Goal: Task Accomplishment & Management: Complete application form

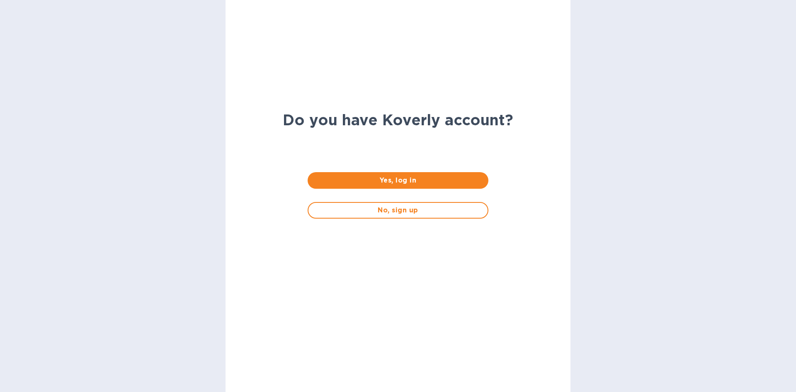
click at [415, 182] on span "Yes, log in" at bounding box center [397, 180] width 167 height 10
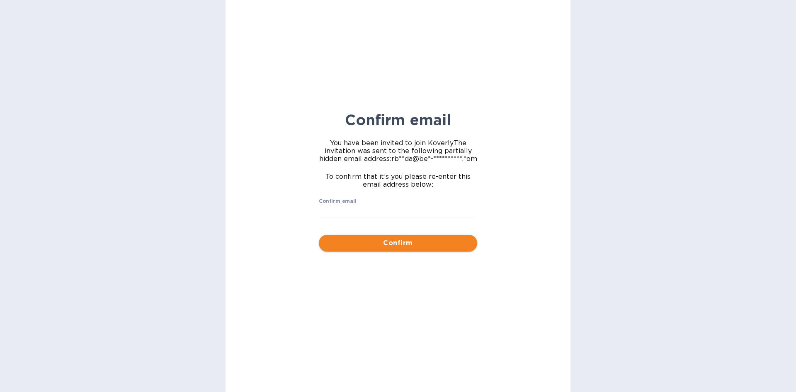
click at [411, 242] on span "Confirm" at bounding box center [398, 243] width 145 height 10
click at [350, 211] on input "Confirm email" at bounding box center [398, 211] width 158 height 12
drag, startPoint x: 412, startPoint y: 209, endPoint x: 268, endPoint y: 210, distance: 144.4
click at [268, 210] on div "**********" at bounding box center [398, 196] width 345 height 392
type input "[EMAIL_ADDRESS][DOMAIN_NAME]"
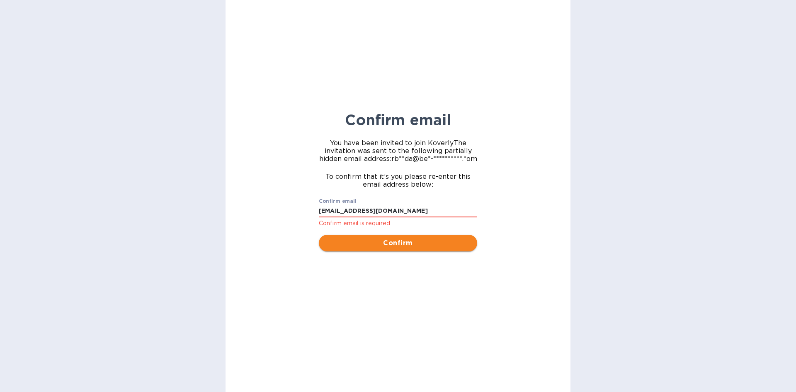
click at [405, 246] on span "Confirm" at bounding box center [398, 243] width 145 height 10
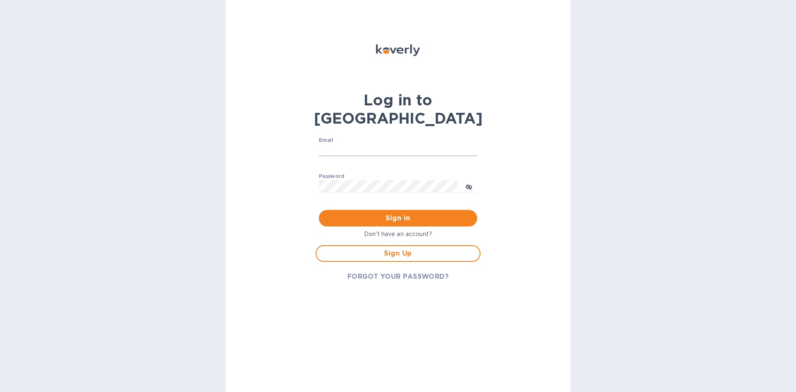
click at [356, 144] on input "Email" at bounding box center [398, 150] width 158 height 12
paste input "[EMAIL_ADDRESS][DOMAIN_NAME]"
type input "[EMAIL_ADDRESS][DOMAIN_NAME]"
click at [404, 210] on button "Sign in" at bounding box center [398, 218] width 158 height 17
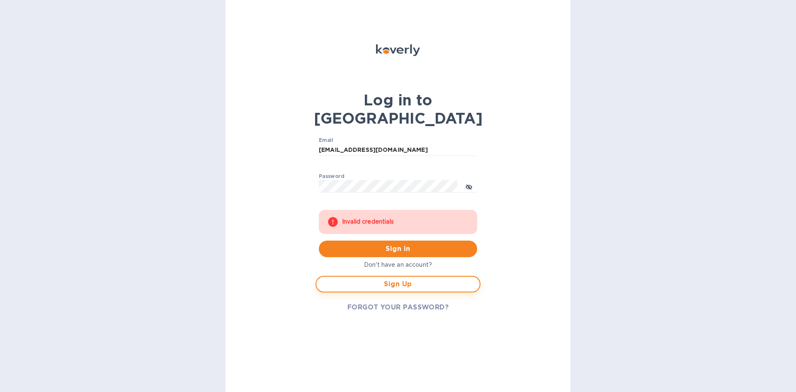
click at [391, 279] on span "Sign Up" at bounding box center [398, 284] width 150 height 10
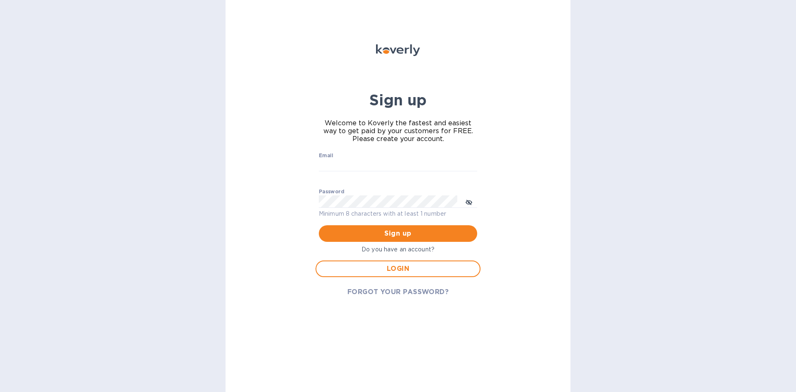
type input "[EMAIL_ADDRESS][DOMAIN_NAME]"
click at [399, 236] on span "Sign up" at bounding box center [398, 234] width 145 height 10
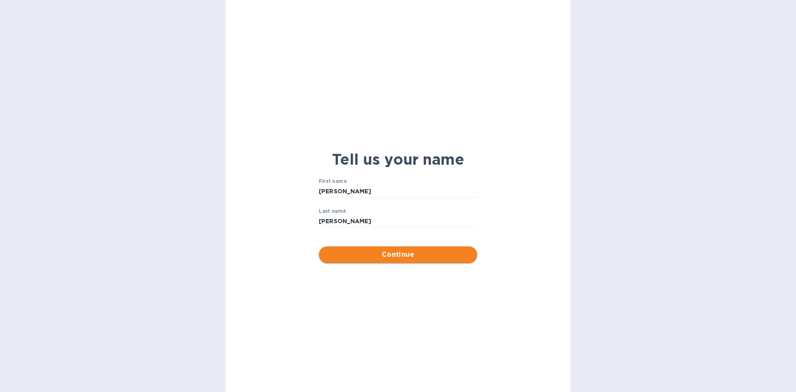
click at [397, 256] on span "Continue" at bounding box center [398, 255] width 145 height 10
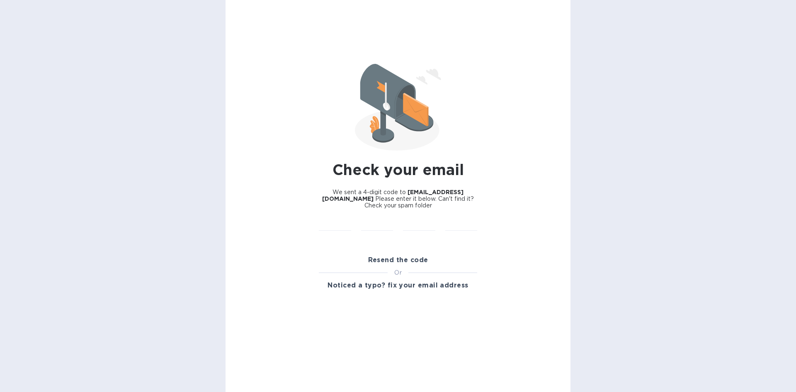
click at [400, 251] on div "Resend the code Or Noticed a typo? fix your email address" at bounding box center [398, 273] width 168 height 52
click at [395, 225] on div "​" at bounding box center [377, 230] width 42 height 33
click at [374, 189] on span "We sent a 4-digit code to [EMAIL_ADDRESS][DOMAIN_NAME] Please enter it below. C…" at bounding box center [398, 199] width 158 height 20
drag, startPoint x: 405, startPoint y: 270, endPoint x: 393, endPoint y: 240, distance: 32.7
click at [404, 269] on div "Or" at bounding box center [398, 272] width 20 height 9
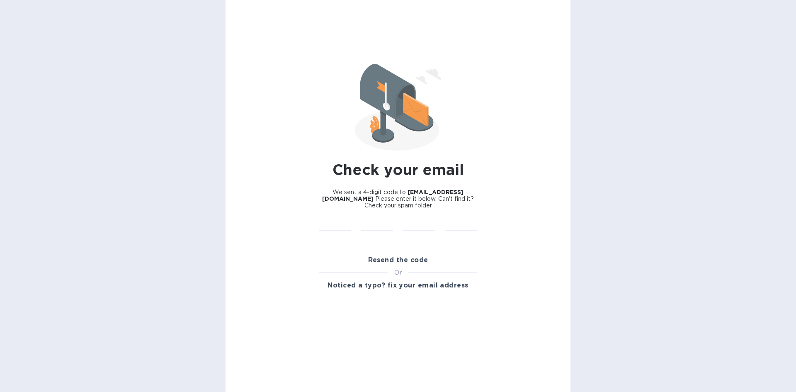
click at [392, 234] on p "​" at bounding box center [377, 237] width 32 height 10
drag, startPoint x: 405, startPoint y: 190, endPoint x: 405, endPoint y: 185, distance: 5.0
click at [405, 190] on b "[EMAIL_ADDRESS][DOMAIN_NAME]" at bounding box center [392, 195] width 141 height 13
click at [397, 136] on img at bounding box center [398, 107] width 86 height 87
click at [402, 234] on div "​" at bounding box center [419, 230] width 42 height 33
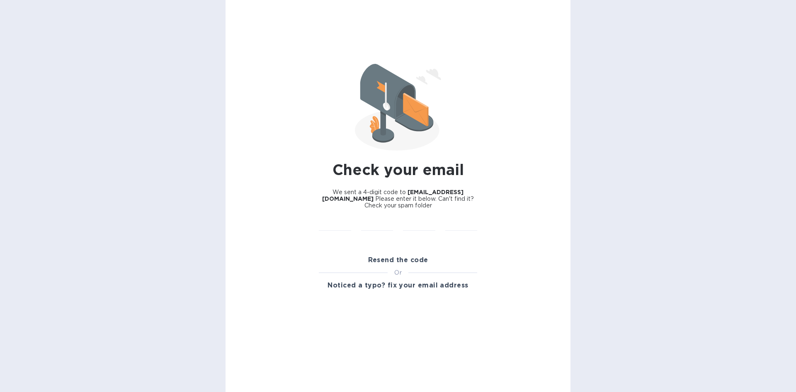
click at [392, 321] on div "Check your email We sent a 4-digit code to [EMAIL_ADDRESS][DOMAIN_NAME] Please …" at bounding box center [398, 196] width 345 height 392
click at [391, 307] on div "Check your email We sent a 4-digit code to [EMAIL_ADDRESS][DOMAIN_NAME] Please …" at bounding box center [398, 196] width 345 height 392
click at [391, 262] on span "Resend the code" at bounding box center [398, 260] width 60 height 10
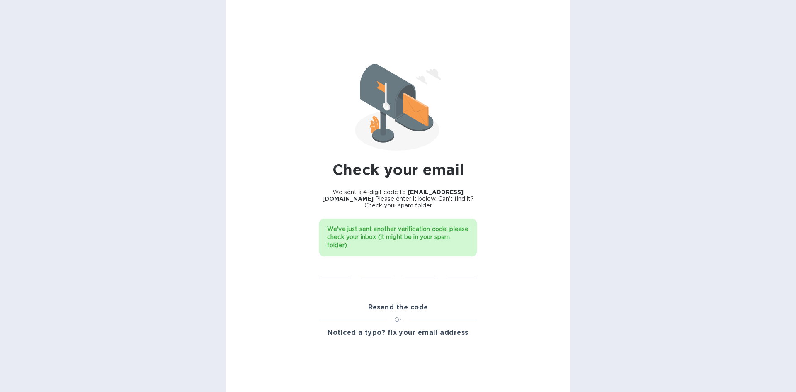
click at [395, 298] on div "Resend the code Or Noticed a typo? fix your email address" at bounding box center [398, 320] width 168 height 52
click at [381, 272] on input "text" at bounding box center [377, 272] width 32 height 12
paste input "6721"
type input "1"
click at [378, 273] on input "1" at bounding box center [377, 272] width 32 height 12
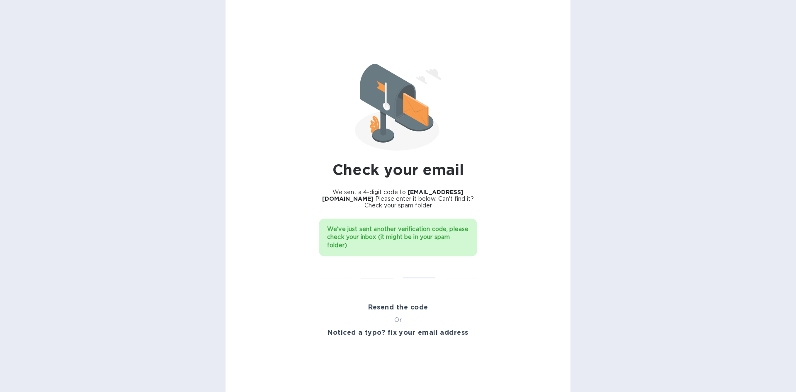
type input "6"
type input "7"
click at [420, 273] on input "6" at bounding box center [419, 272] width 32 height 12
click at [364, 275] on input "text" at bounding box center [377, 272] width 32 height 12
click at [352, 275] on div "​" at bounding box center [335, 277] width 42 height 33
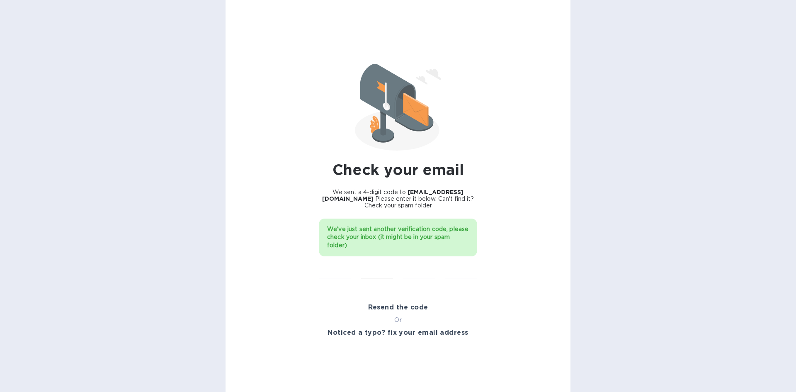
click at [386, 274] on input "text" at bounding box center [377, 272] width 32 height 12
click at [416, 274] on input "text" at bounding box center [419, 272] width 32 height 12
click at [458, 275] on input "text" at bounding box center [462, 272] width 32 height 12
click at [481, 274] on div "​" at bounding box center [462, 277] width 42 height 33
click at [507, 271] on div "Check your email We sent a 4-digit code to [EMAIL_ADDRESS][DOMAIN_NAME] Please …" at bounding box center [398, 196] width 345 height 392
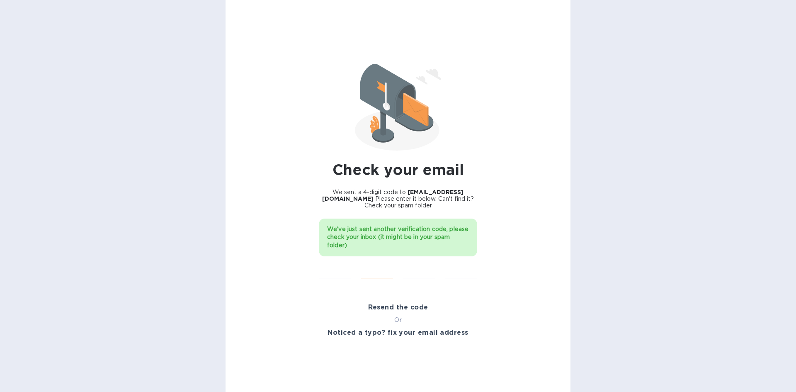
click at [375, 274] on input "text" at bounding box center [377, 272] width 32 height 12
click at [409, 274] on input "text" at bounding box center [419, 272] width 32 height 12
click at [449, 272] on input "text" at bounding box center [462, 272] width 32 height 12
click at [493, 272] on div "Check your email We sent a 4-digit code to [EMAIL_ADDRESS][DOMAIN_NAME] Please …" at bounding box center [398, 196] width 345 height 392
click at [340, 280] on p "​" at bounding box center [335, 285] width 32 height 10
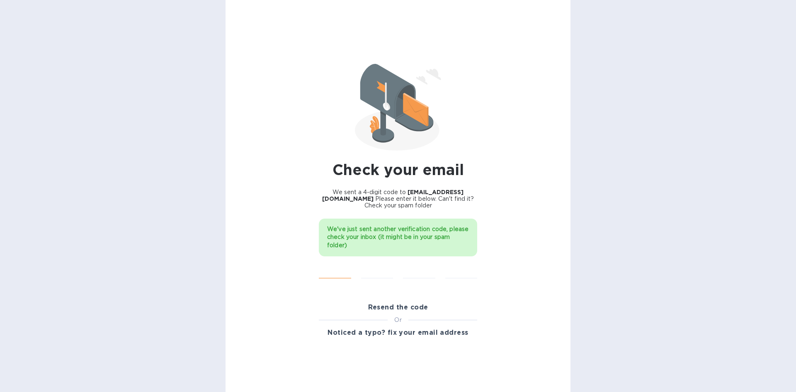
click at [345, 275] on input "text" at bounding box center [335, 272] width 32 height 12
click at [334, 276] on input "text" at bounding box center [335, 272] width 32 height 12
type input "2"
type input "6"
type input "0"
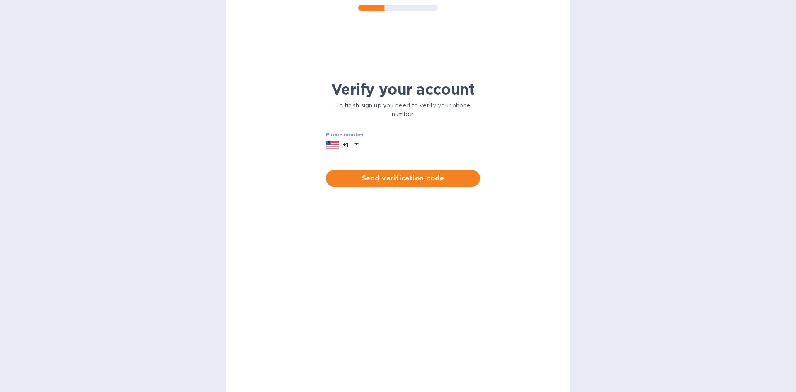
click at [384, 145] on input "text" at bounding box center [421, 145] width 119 height 12
type input "8483091287"
click at [413, 178] on span "Send verification code" at bounding box center [403, 178] width 141 height 10
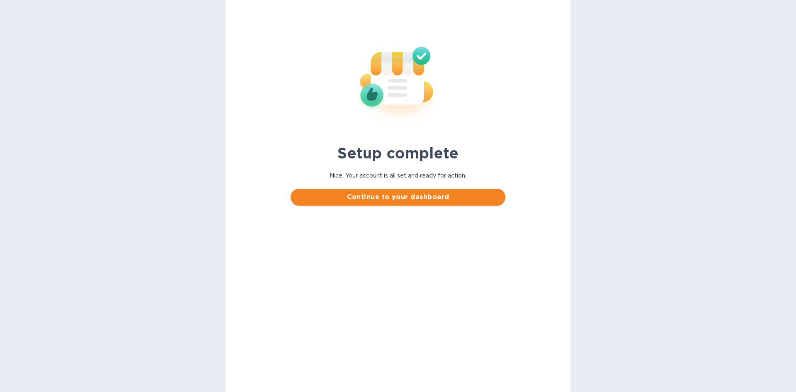
click at [421, 199] on span "Continue to your dashboard" at bounding box center [397, 197] width 201 height 10
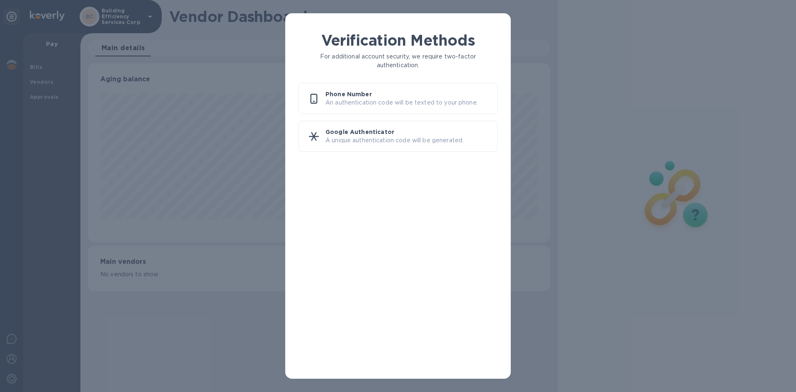
scroll to position [179, 462]
click at [184, 353] on div "Verification Methods For additional account security, we require two-factor aut…" at bounding box center [398, 196] width 796 height 392
click at [377, 106] on p "An authentication code will be texted to your phone." at bounding box center [408, 102] width 165 height 9
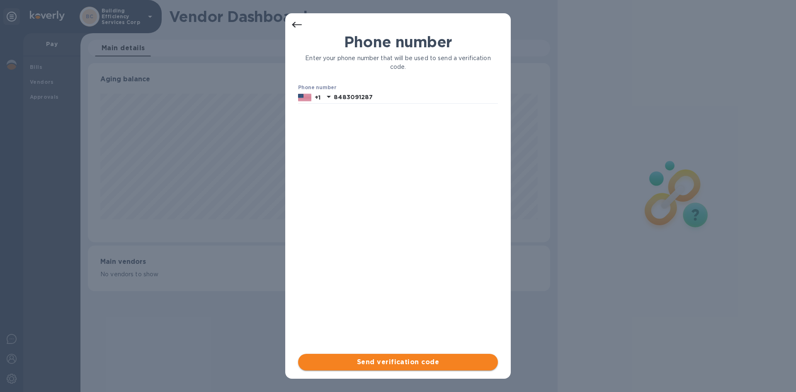
click at [389, 367] on span "Send verification code" at bounding box center [398, 362] width 187 height 10
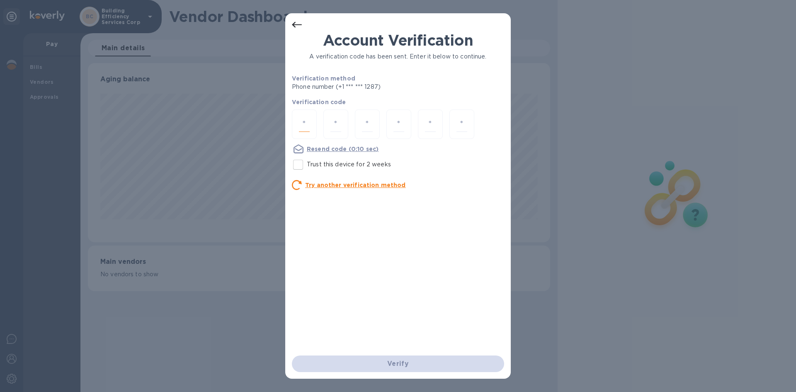
click at [307, 121] on input "number" at bounding box center [304, 124] width 11 height 15
type input "6"
type input "1"
type input "7"
type input "4"
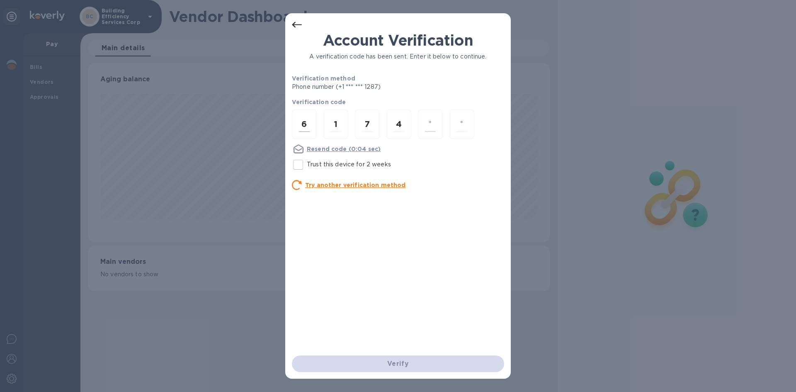
type input "6"
type input "5"
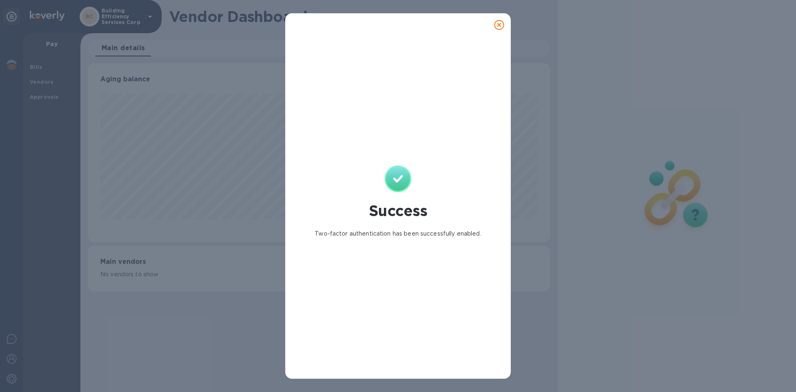
click at [502, 23] on icon at bounding box center [499, 25] width 10 height 10
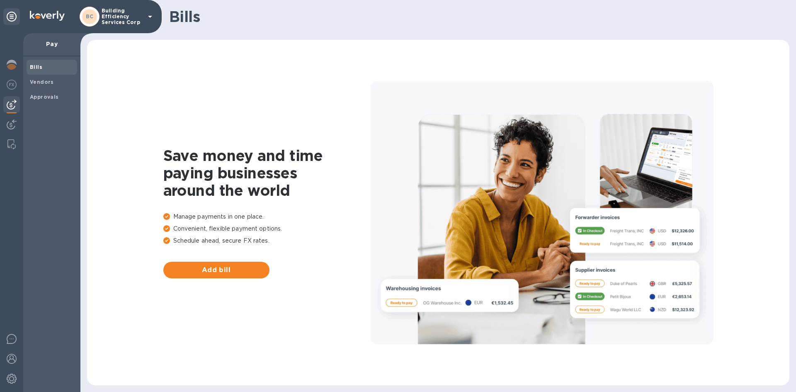
click at [39, 70] on b "Bills" at bounding box center [36, 67] width 12 height 6
click at [46, 79] on b "Vendors" at bounding box center [42, 82] width 24 height 6
click at [33, 63] on span "Bills" at bounding box center [36, 67] width 12 height 8
click at [49, 95] on b "Approvals" at bounding box center [44, 97] width 29 height 6
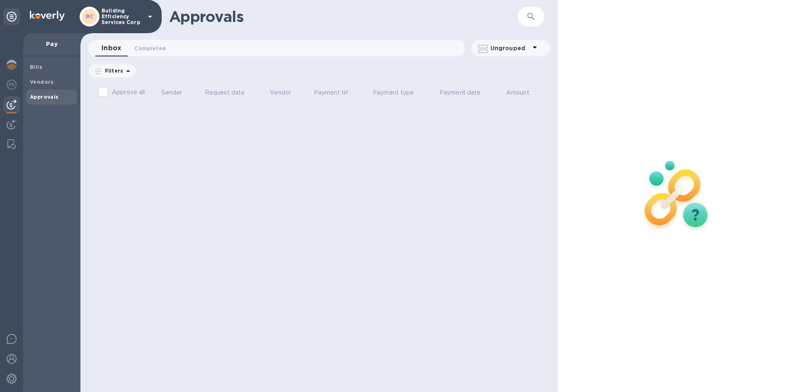
click at [11, 107] on img at bounding box center [12, 105] width 10 height 10
click at [13, 82] on img at bounding box center [12, 85] width 10 height 10
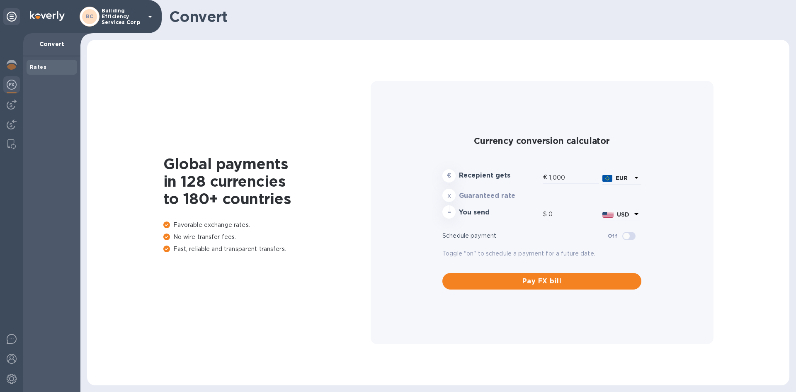
type input "1,173.65"
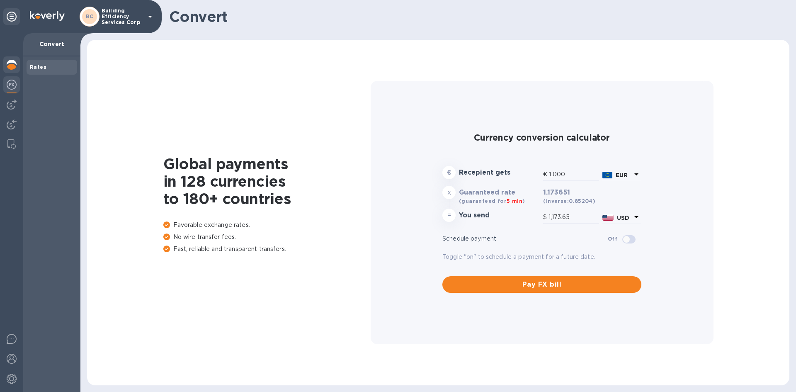
click at [12, 67] on img at bounding box center [12, 65] width 10 height 10
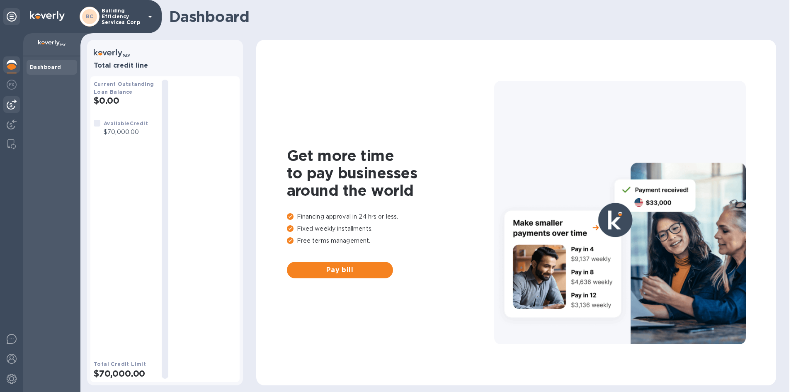
click at [12, 104] on img at bounding box center [12, 105] width 10 height 10
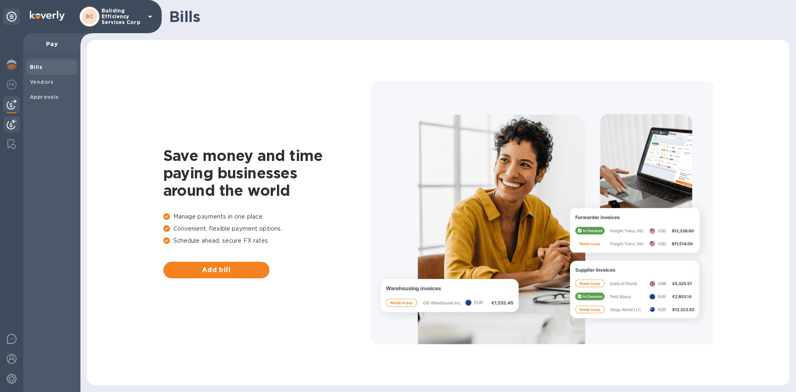
click at [14, 127] on img at bounding box center [12, 124] width 10 height 10
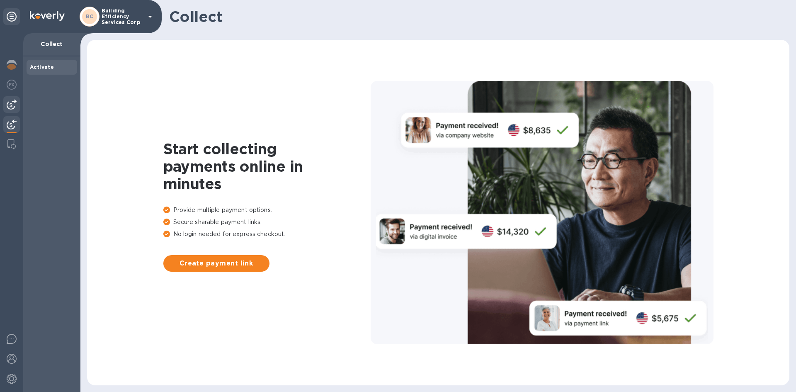
click at [14, 103] on img at bounding box center [12, 105] width 10 height 10
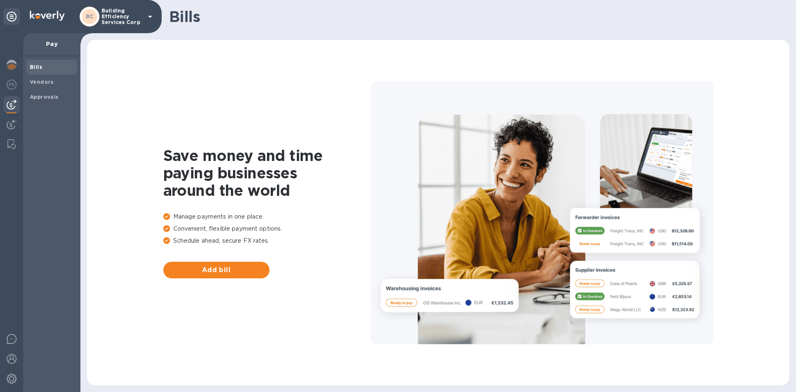
click at [5, 15] on div at bounding box center [11, 16] width 17 height 17
click at [9, 17] on icon at bounding box center [12, 17] width 10 height 10
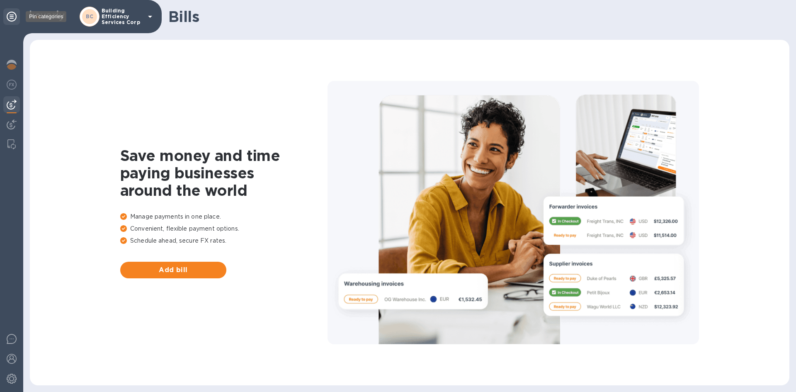
click at [9, 17] on icon at bounding box center [12, 17] width 10 height 10
